Goal: Task Accomplishment & Management: Manage account settings

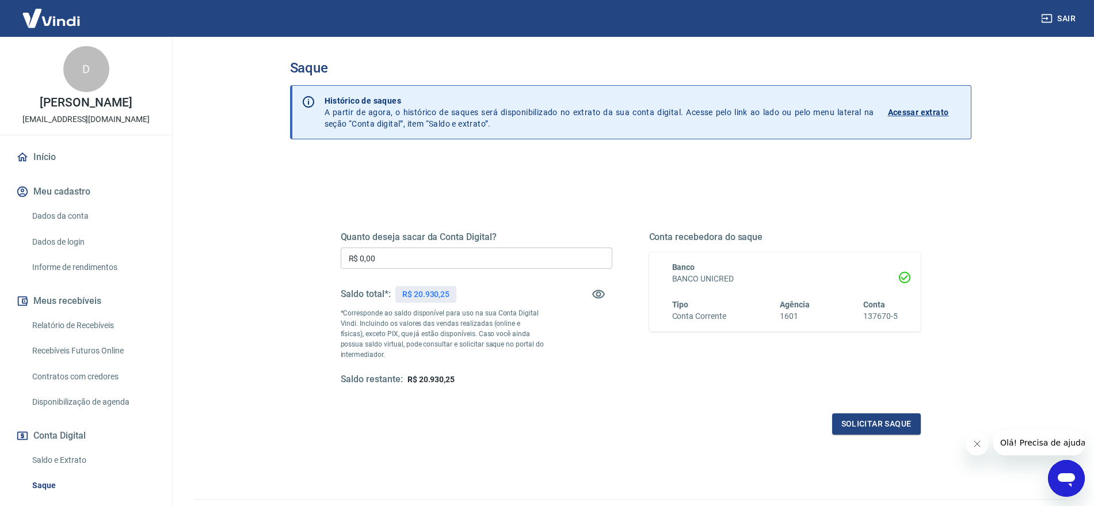
click at [483, 256] on input "R$ 0,00" at bounding box center [477, 257] width 272 height 21
type input "R$ 20.930,25"
click at [882, 433] on button "Solicitar saque" at bounding box center [876, 423] width 89 height 21
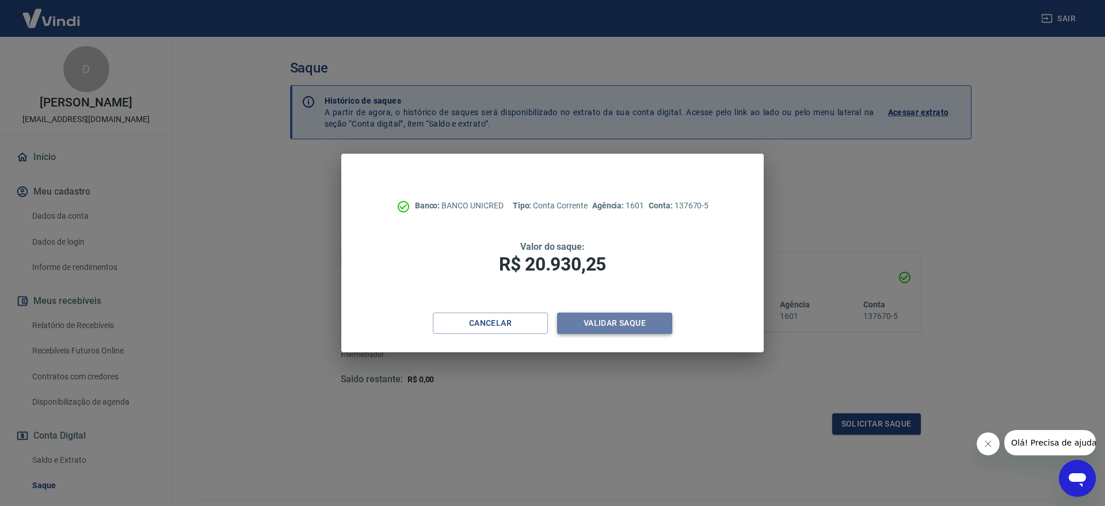
click at [620, 320] on button "Validar saque" at bounding box center [614, 322] width 115 height 21
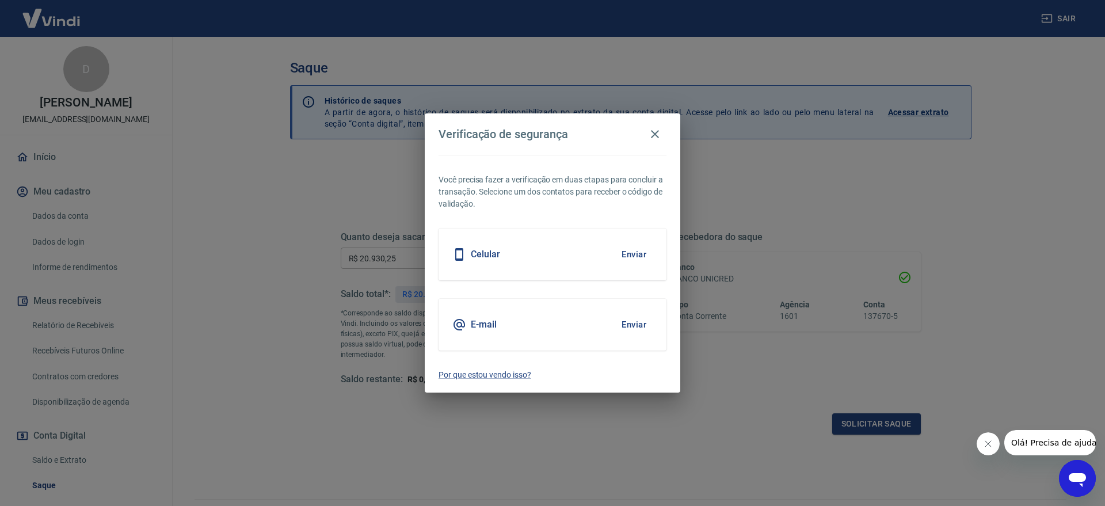
click at [632, 252] on button "Enviar" at bounding box center [633, 254] width 37 height 24
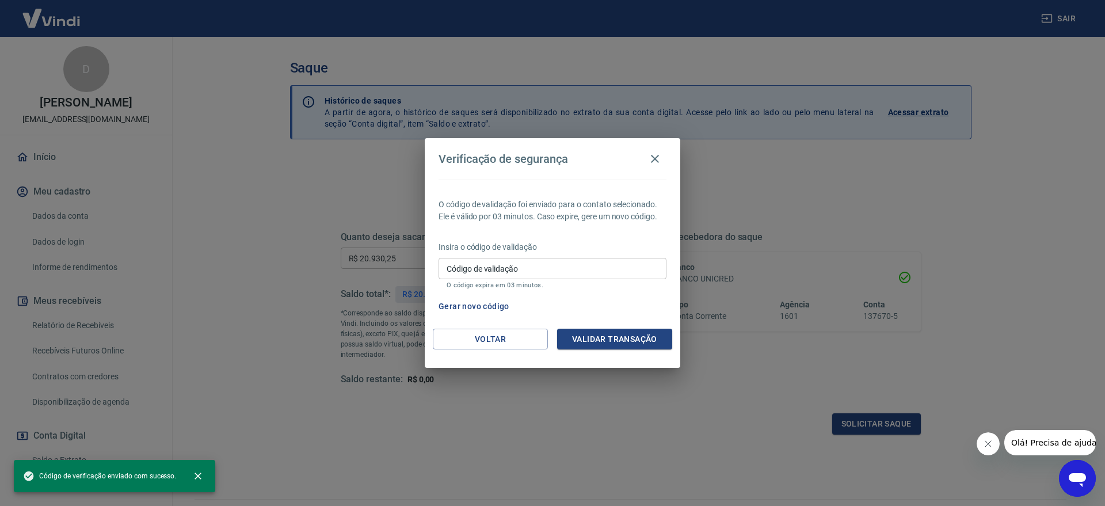
click at [546, 264] on input "Código de validação" at bounding box center [552, 268] width 228 height 21
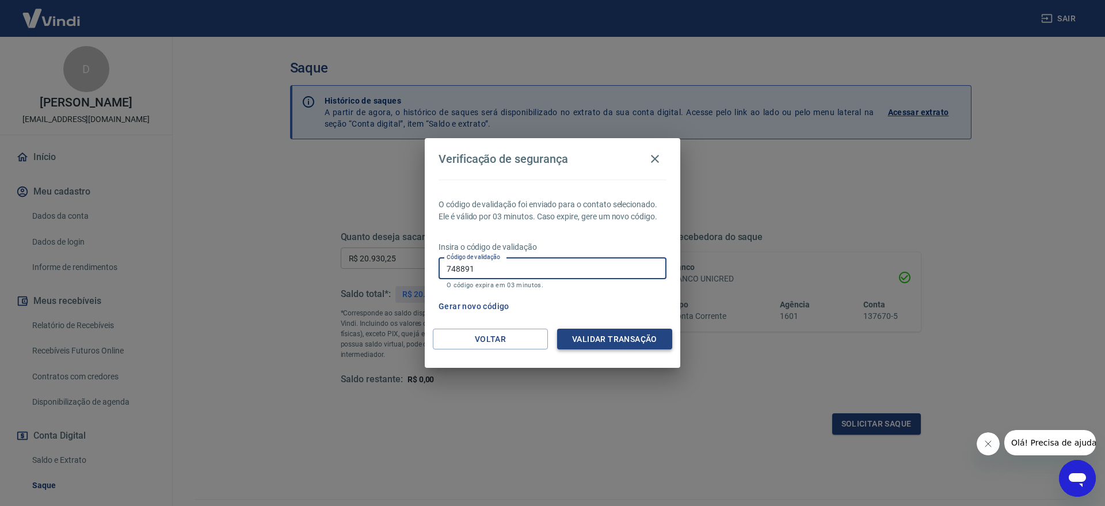
type input "748891"
click at [627, 341] on button "Validar transação" at bounding box center [614, 339] width 115 height 21
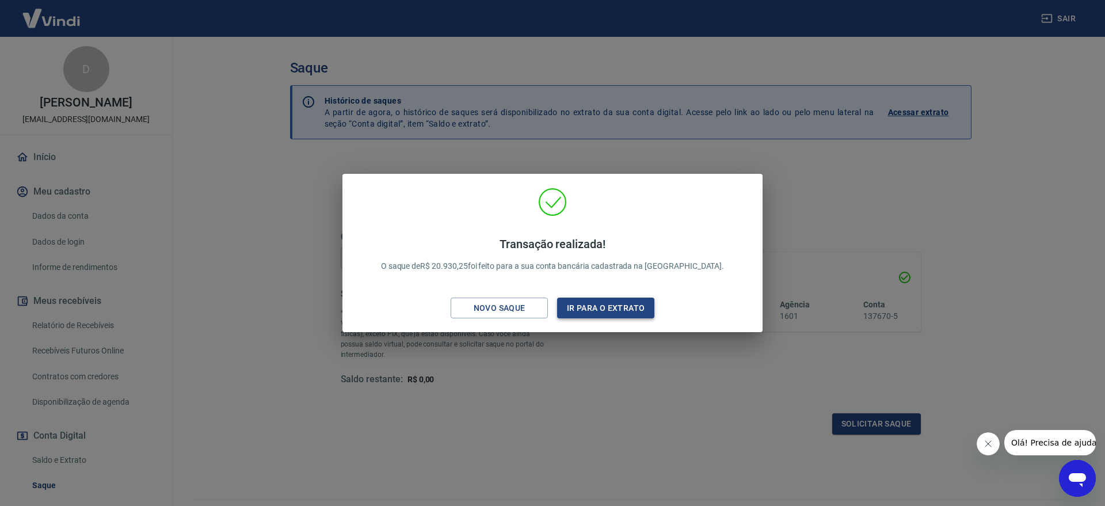
click at [581, 300] on button "Ir para o extrato" at bounding box center [605, 308] width 97 height 21
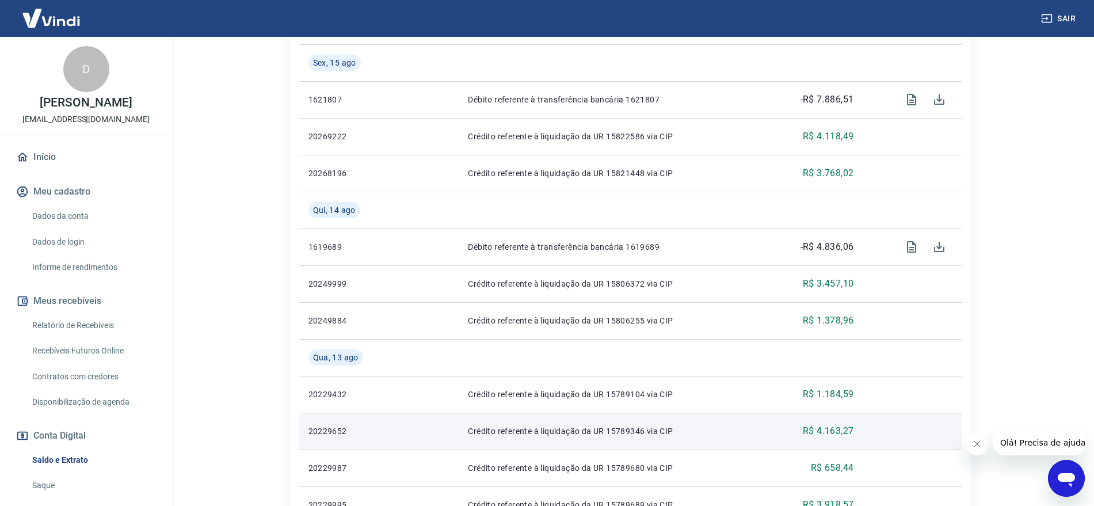
scroll to position [846, 0]
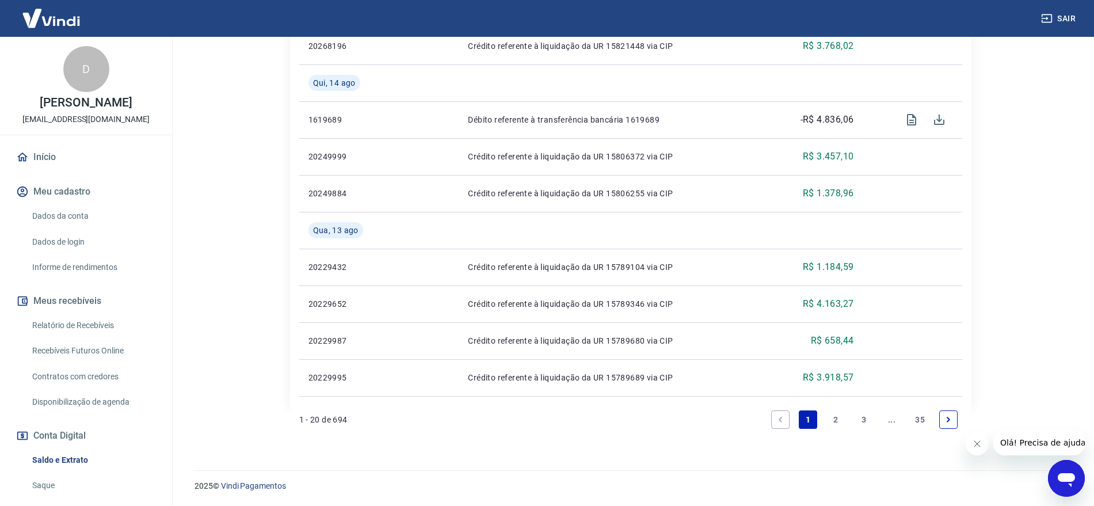
click at [830, 415] on link "2" at bounding box center [836, 419] width 18 height 18
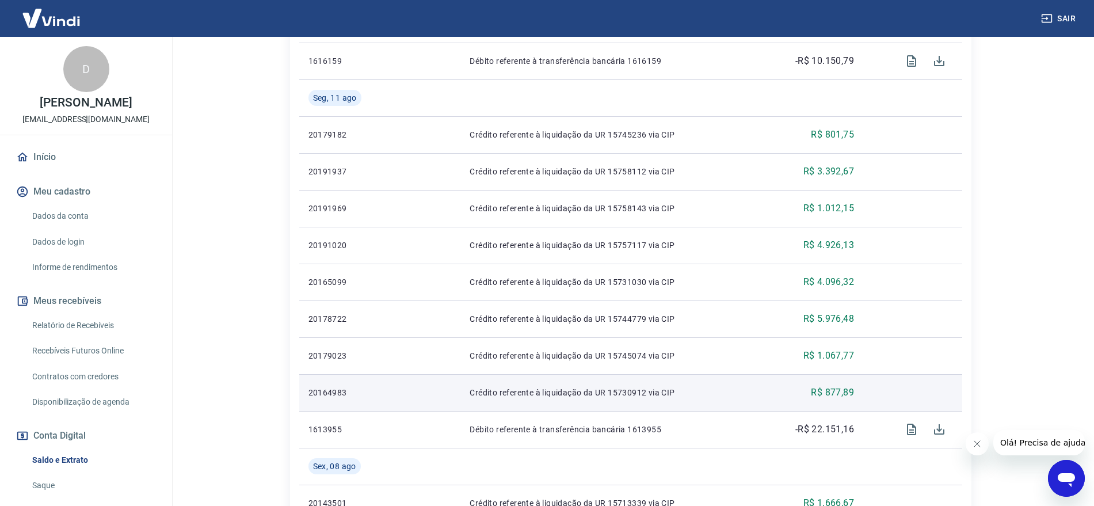
scroll to position [791, 0]
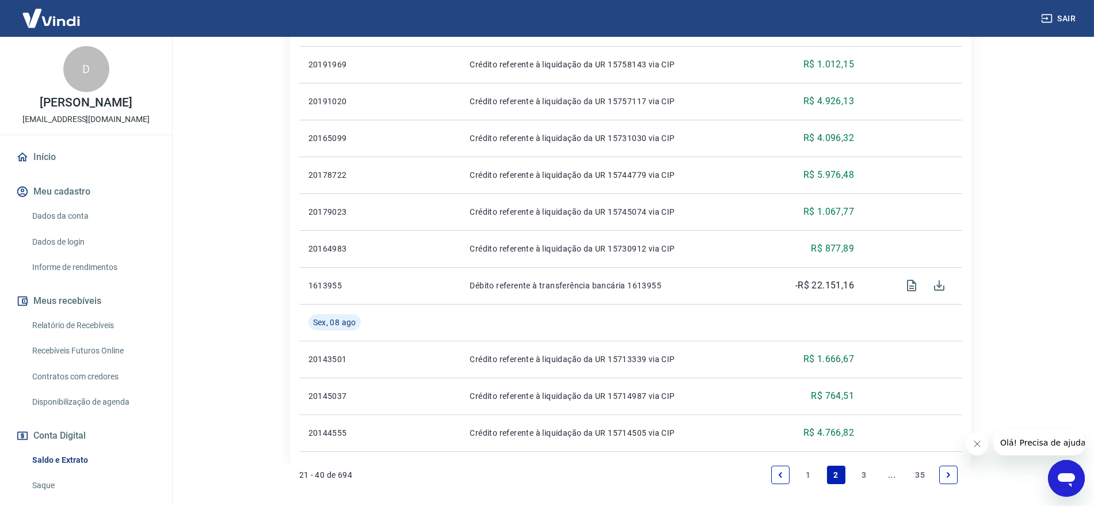
click at [865, 480] on link "3" at bounding box center [864, 475] width 18 height 18
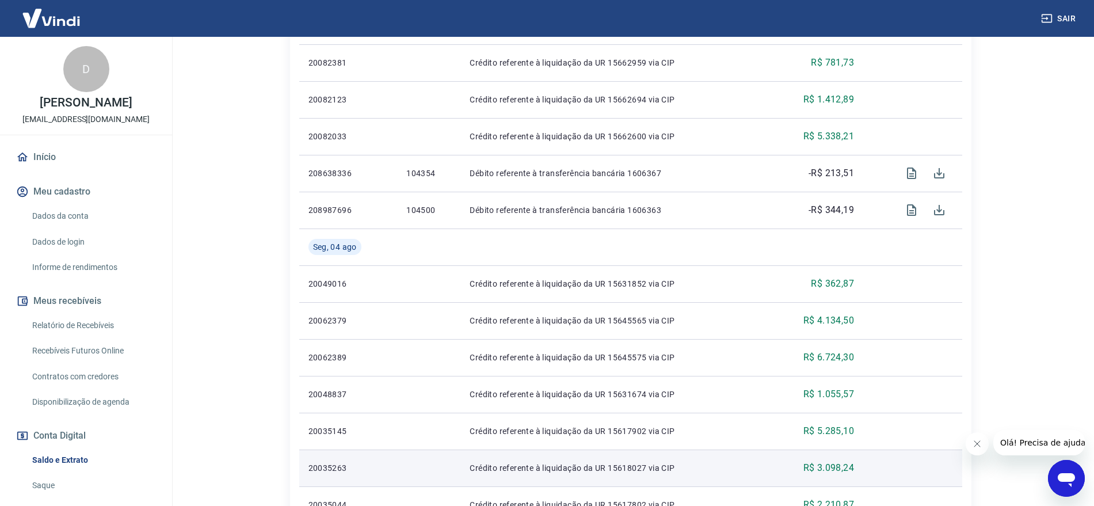
scroll to position [920, 0]
